Goal: Information Seeking & Learning: Learn about a topic

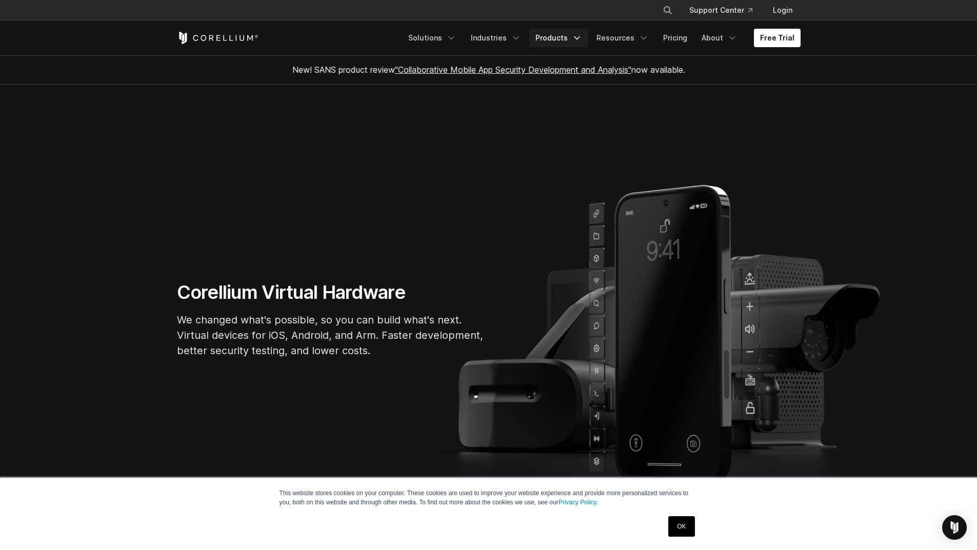
click at [468, 39] on link "Products" at bounding box center [558, 38] width 59 height 18
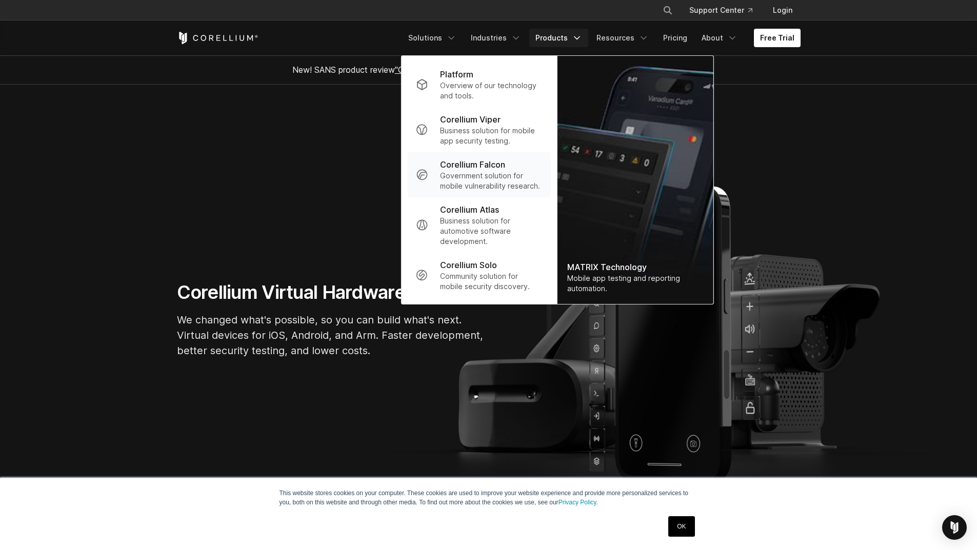
click at [468, 171] on p "Government solution for mobile vulnerability research." at bounding box center [491, 181] width 102 height 21
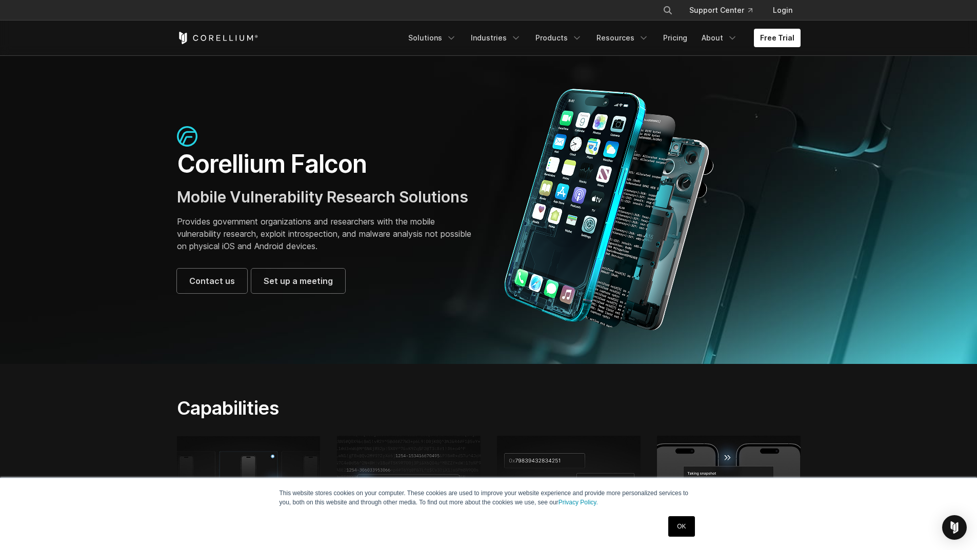
click at [682, 523] on link "OK" at bounding box center [681, 526] width 26 height 21
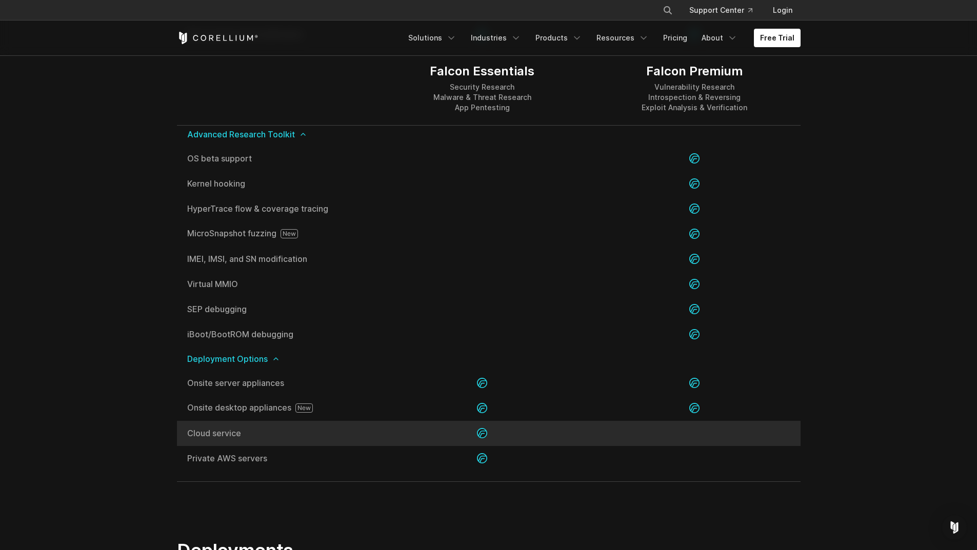
scroll to position [2102, 0]
